Goal: Book appointment/travel/reservation

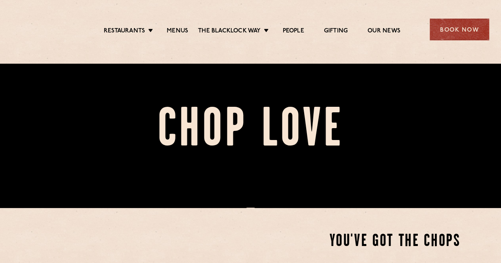
scroll to position [66, 0]
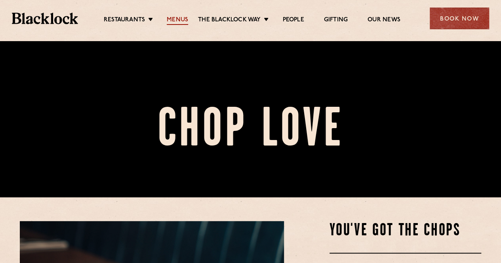
click at [180, 20] on link "Menus" at bounding box center [177, 20] width 21 height 9
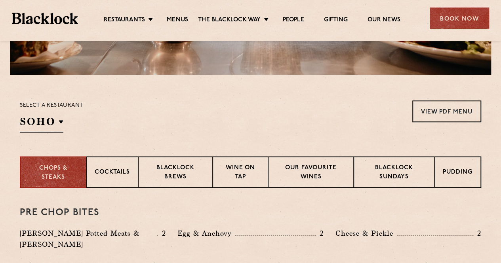
scroll to position [252, 0]
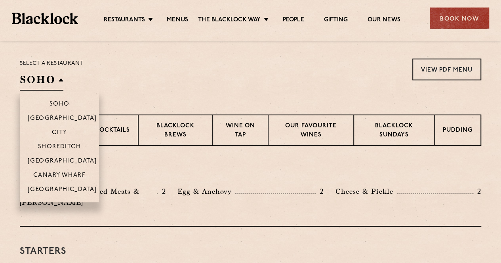
click at [57, 81] on h2 "SOHO" at bounding box center [42, 82] width 44 height 18
click at [67, 147] on p "Shoreditch" at bounding box center [59, 148] width 43 height 8
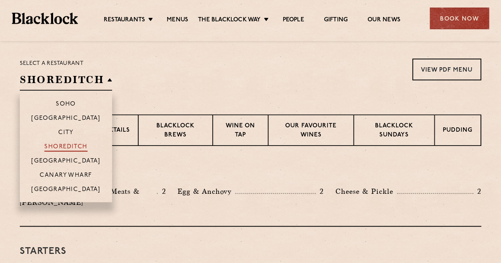
click at [67, 147] on p "Shoreditch" at bounding box center [65, 148] width 43 height 8
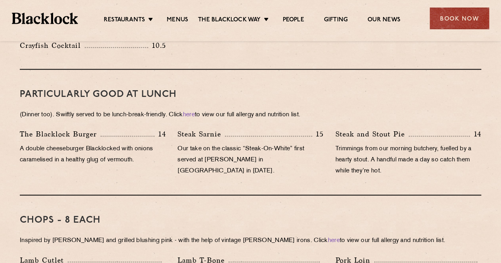
scroll to position [505, 0]
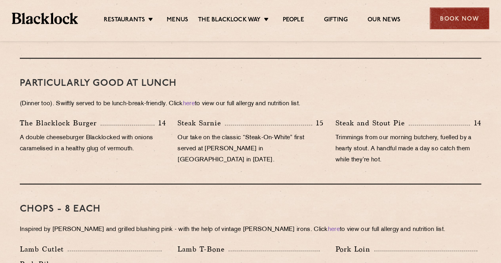
click at [449, 16] on div "Book Now" at bounding box center [459, 19] width 59 height 22
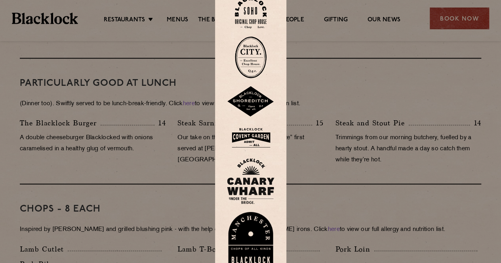
click at [250, 97] on img at bounding box center [251, 101] width 48 height 31
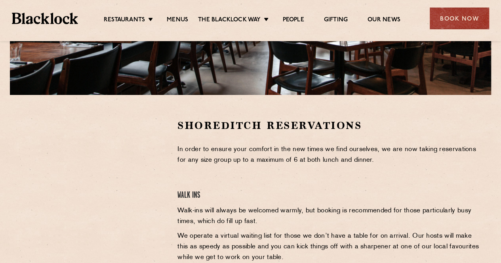
scroll to position [208, 0]
